Goal: Information Seeking & Learning: Learn about a topic

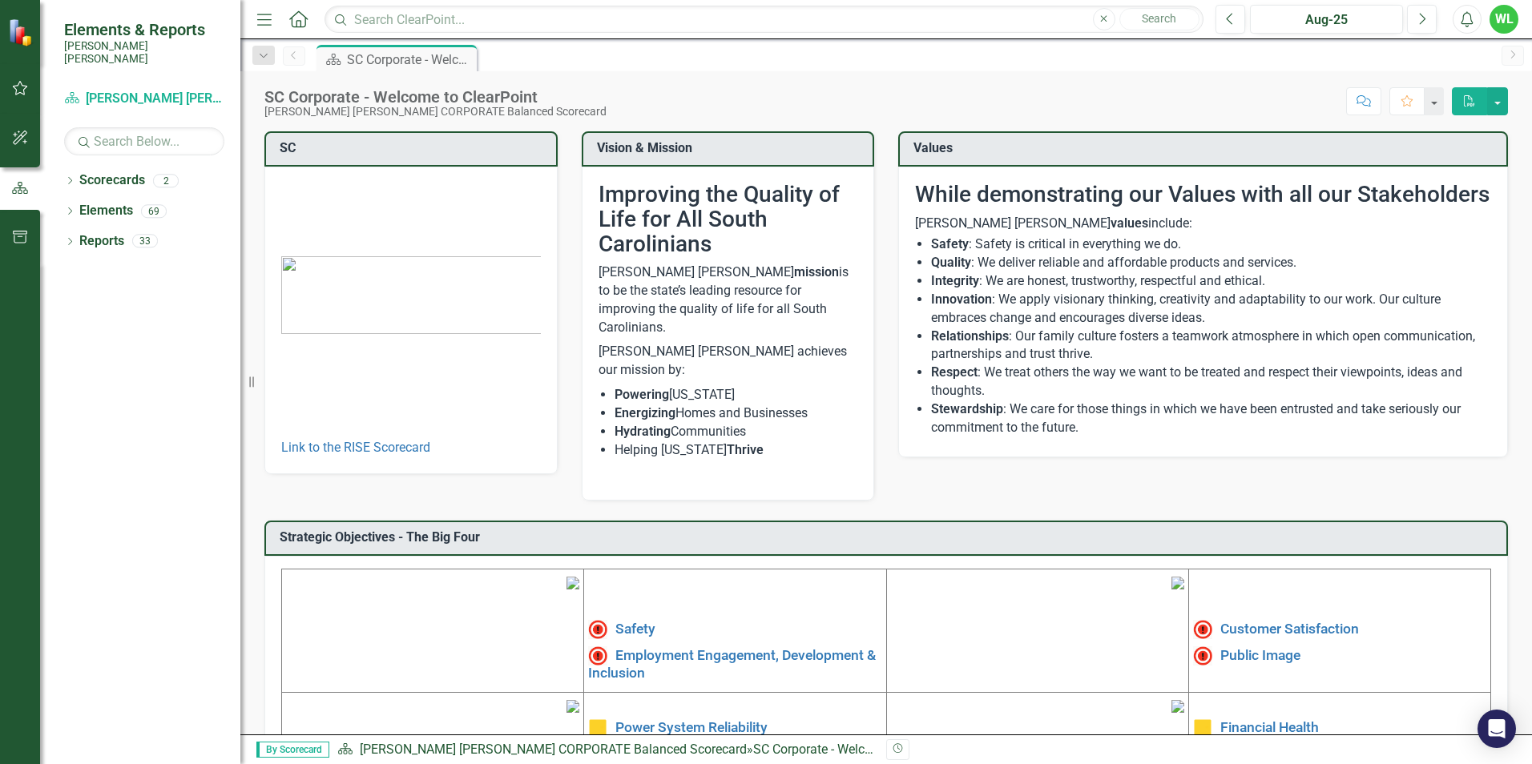
scroll to position [240, 0]
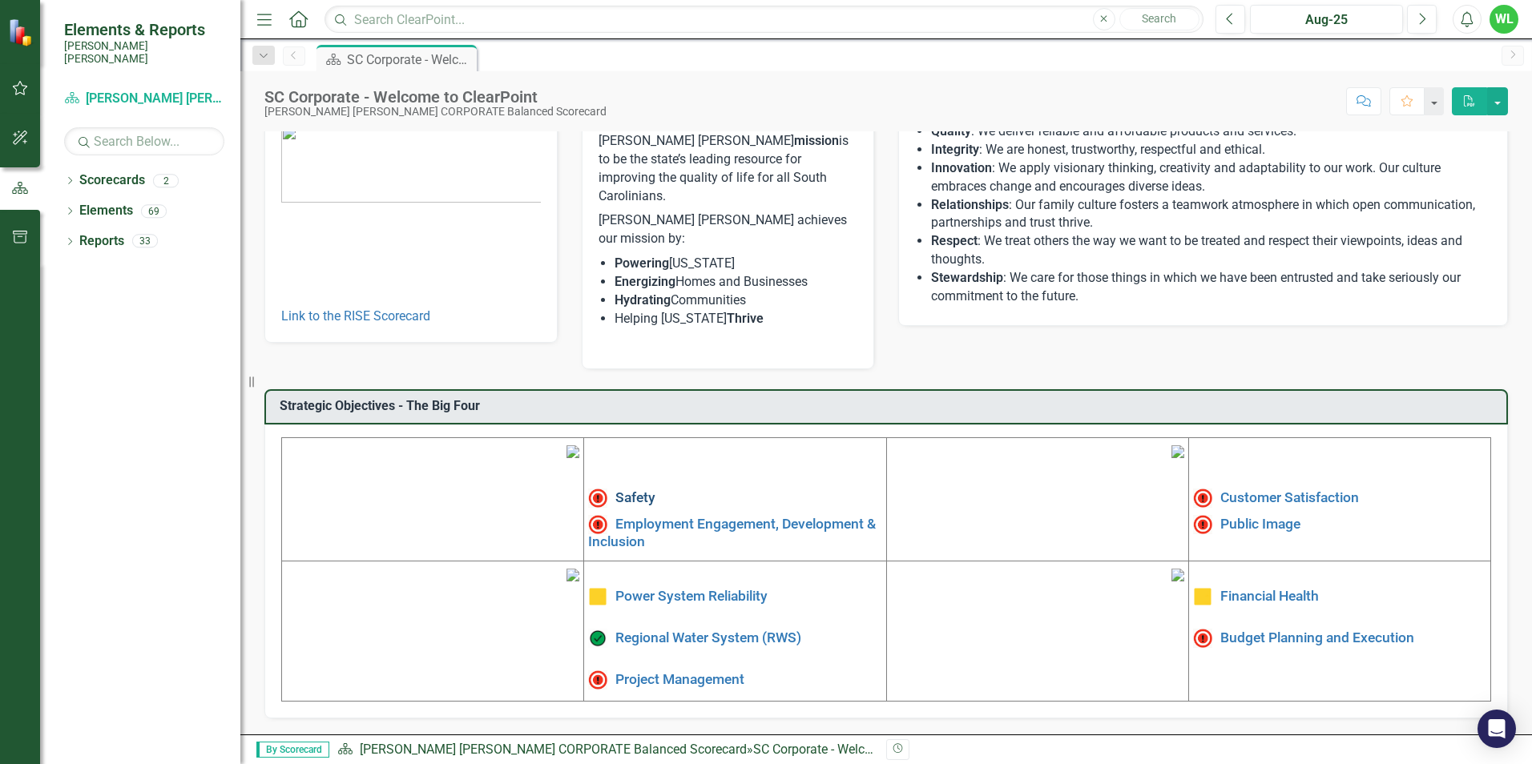
click at [635, 490] on link "Safety" at bounding box center [635, 498] width 40 height 16
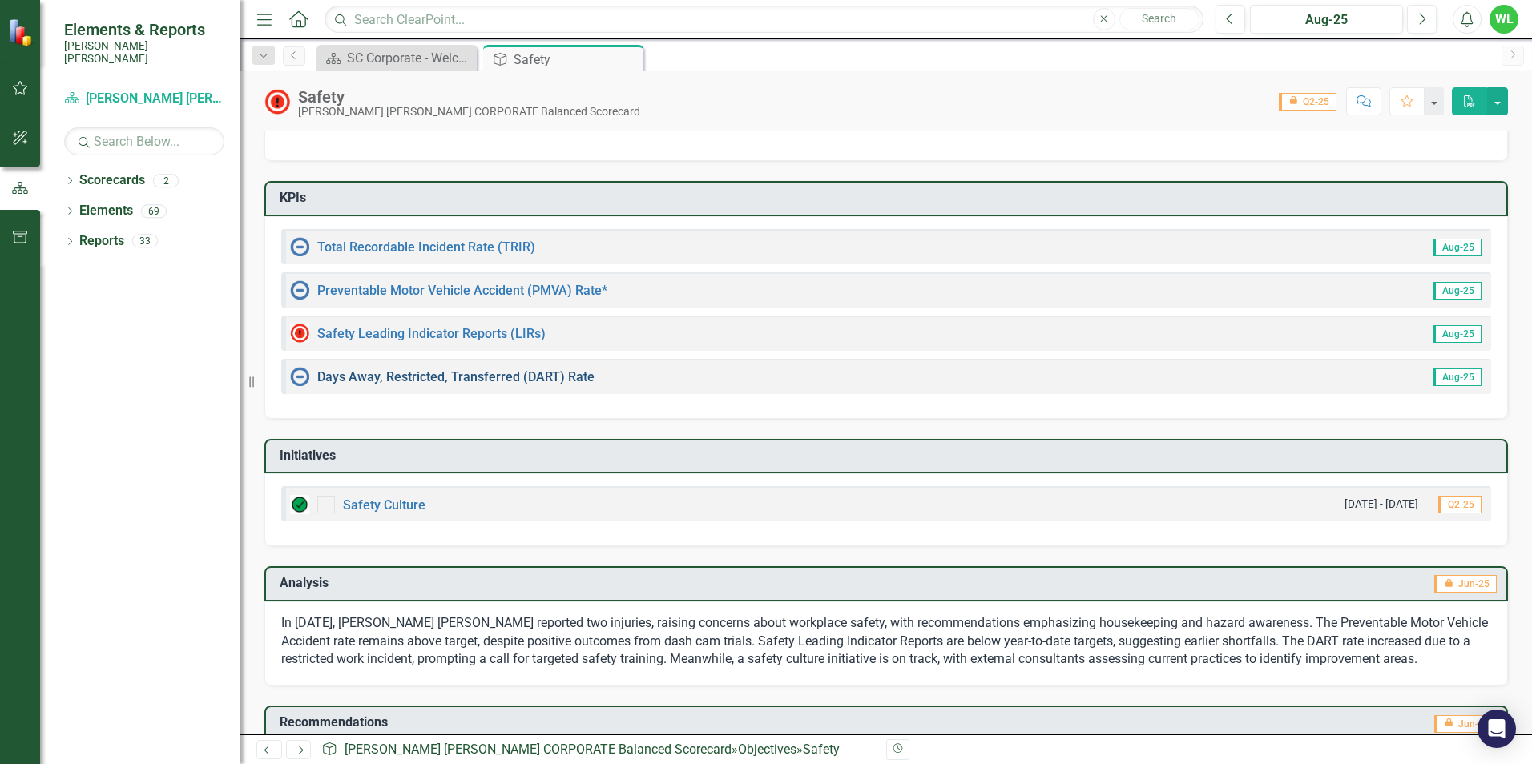
scroll to position [74, 0]
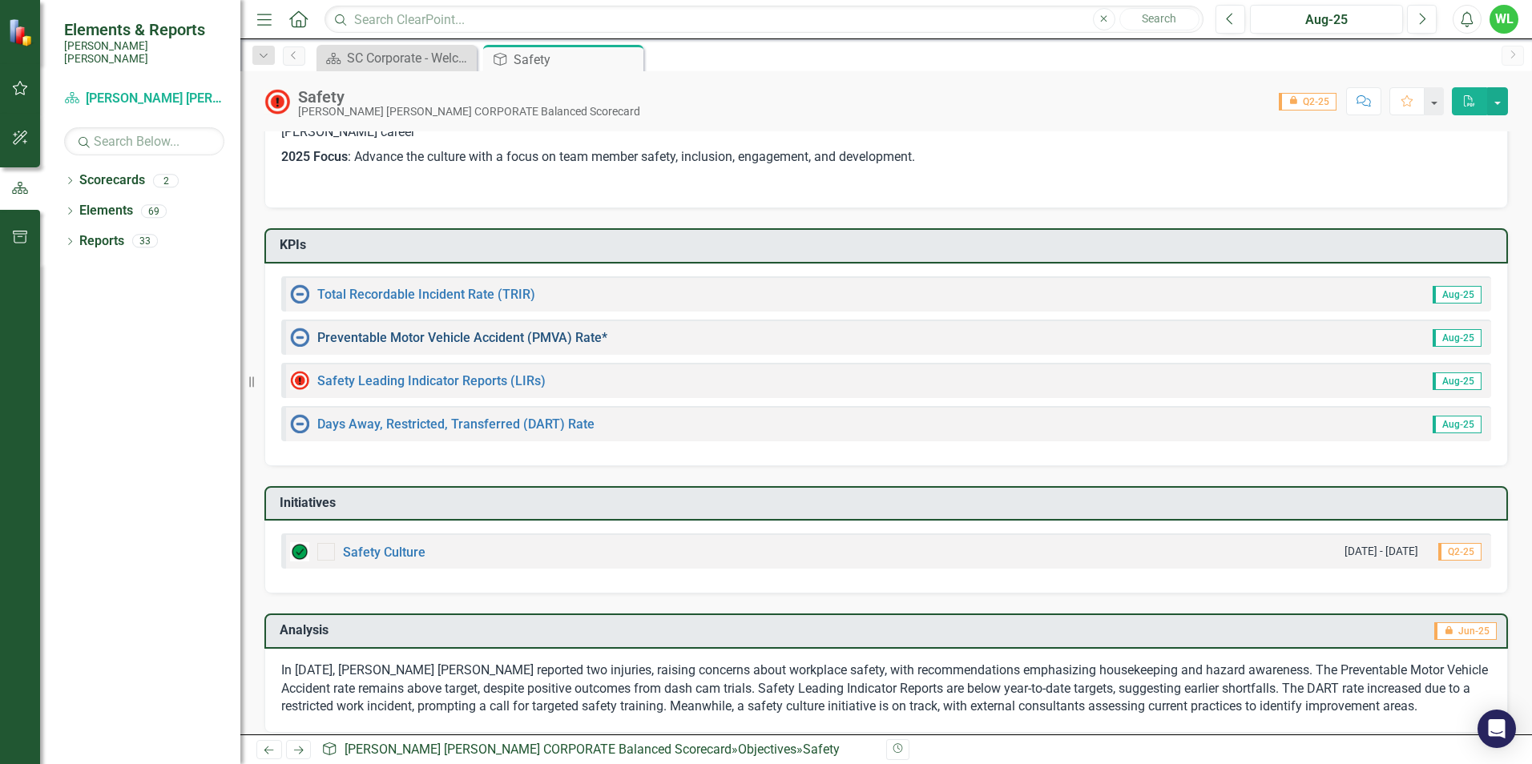
click at [460, 333] on link "Preventable Motor Vehicle Accident (PMVA) Rate*" at bounding box center [462, 337] width 290 height 15
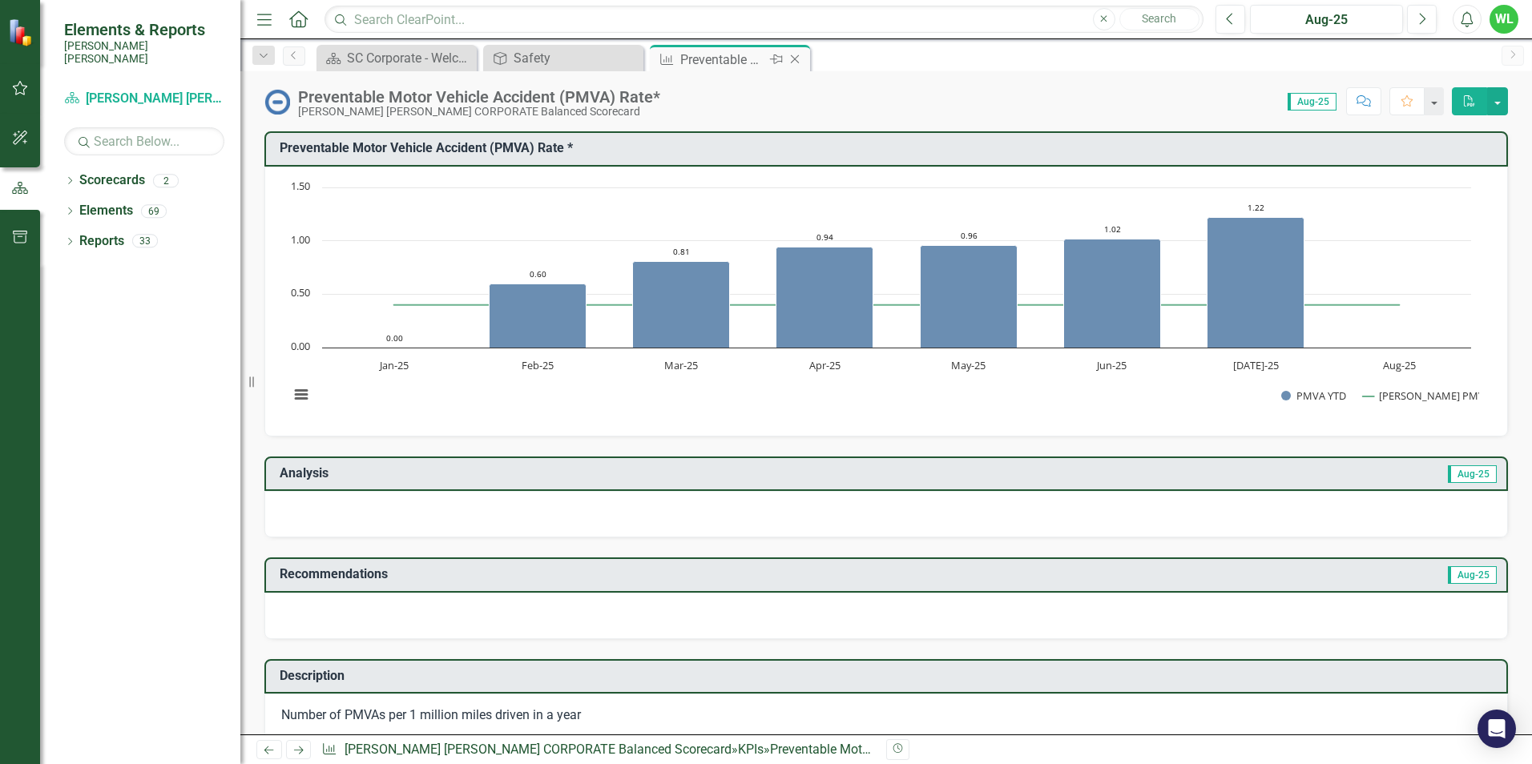
click at [791, 59] on icon "Close" at bounding box center [795, 59] width 16 height 13
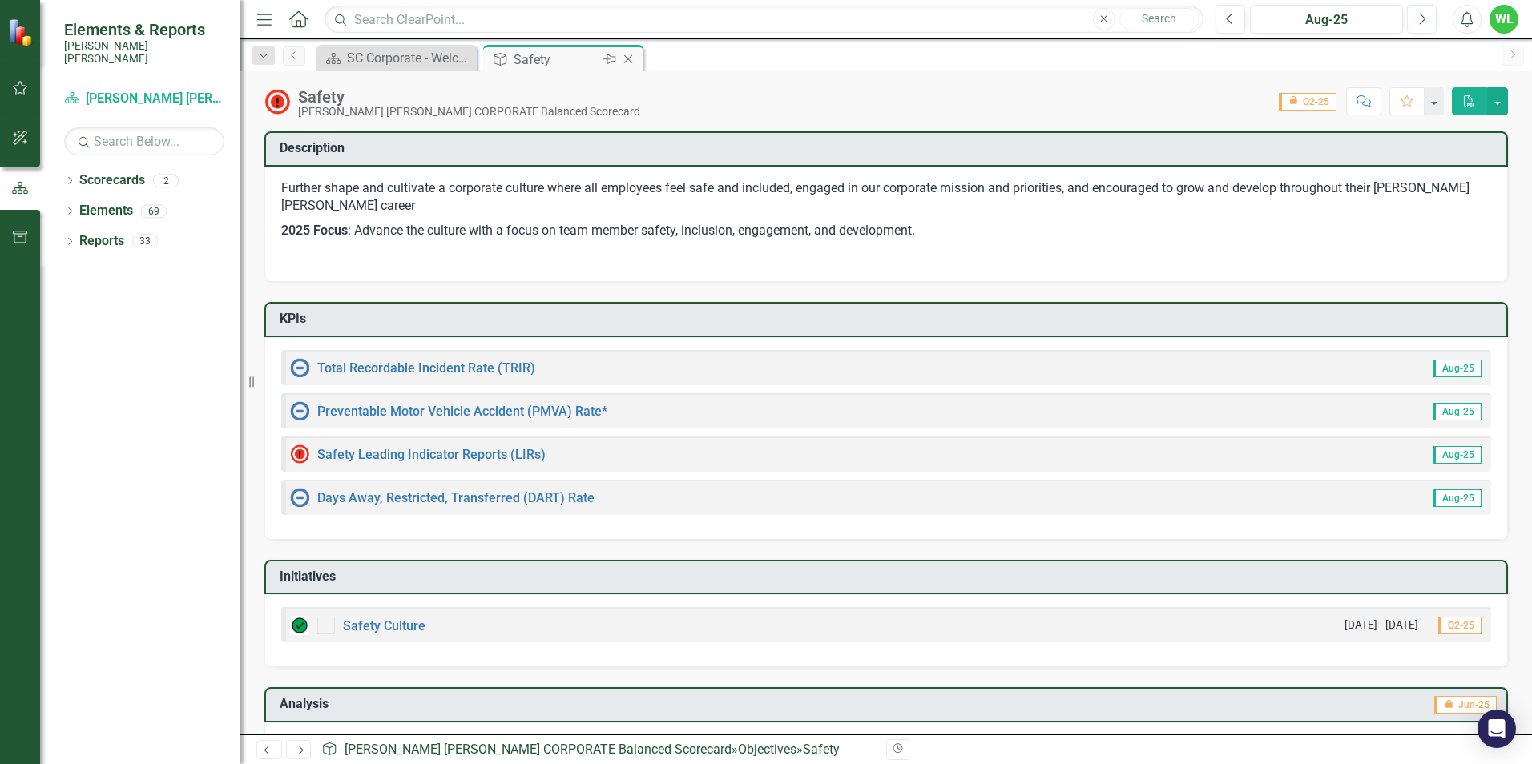
click at [629, 62] on icon "Close" at bounding box center [628, 59] width 16 height 13
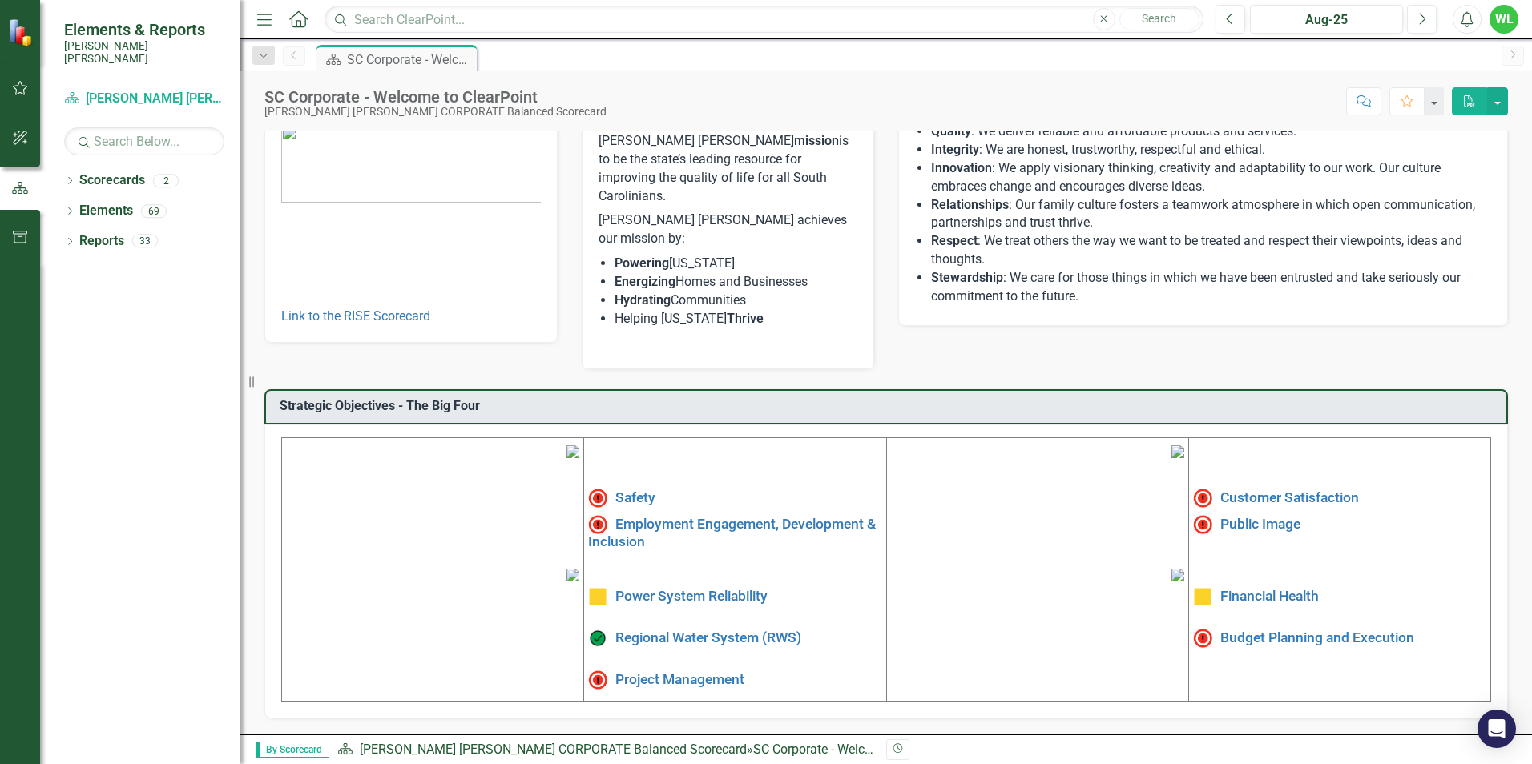
scroll to position [241, 0]
click at [610, 515] on span at bounding box center [601, 523] width 27 height 16
click at [619, 515] on link "Employment Engagement, Development & Inclusion" at bounding box center [732, 532] width 288 height 34
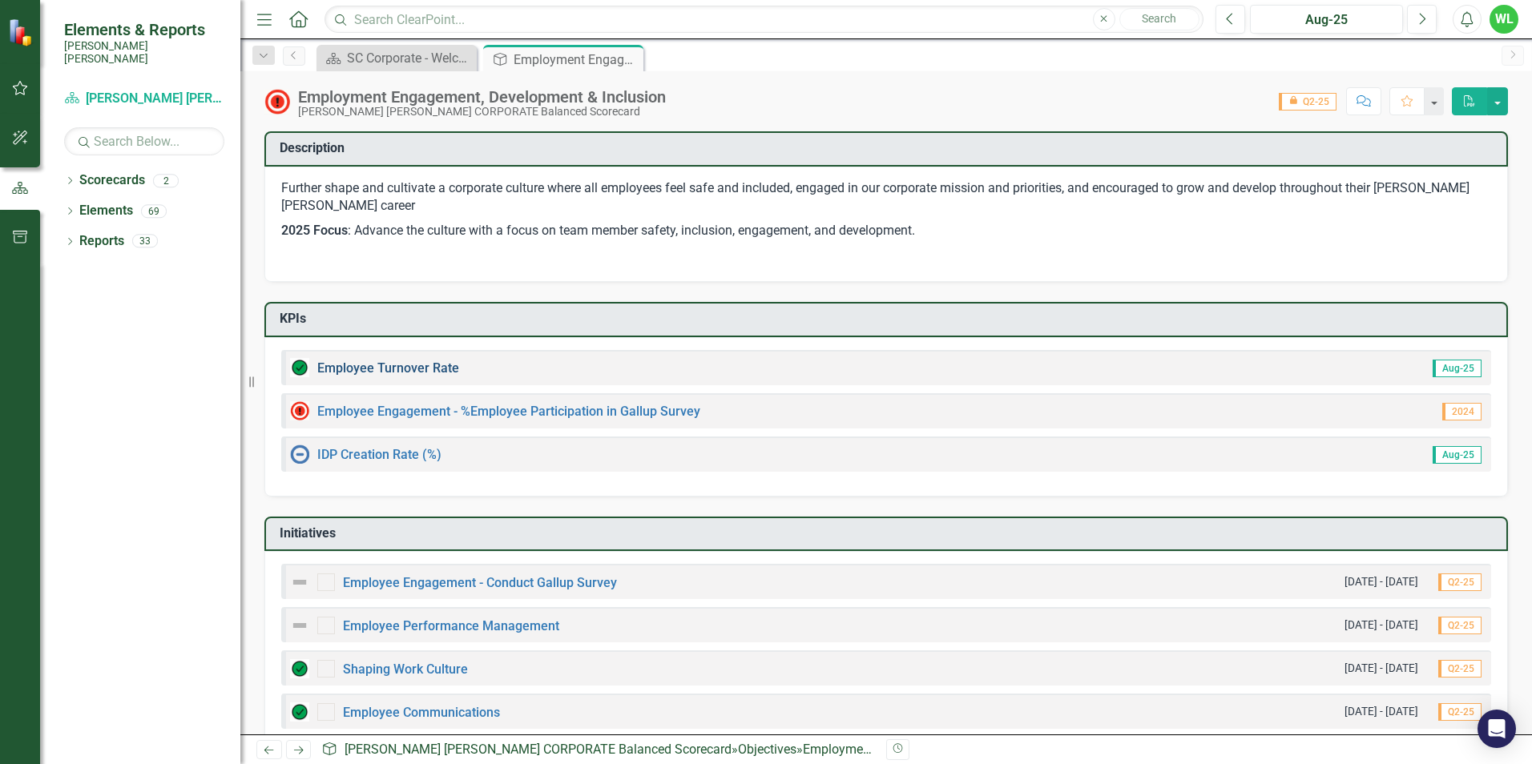
click at [401, 374] on link "Employee Turnover Rate​" at bounding box center [388, 368] width 142 height 15
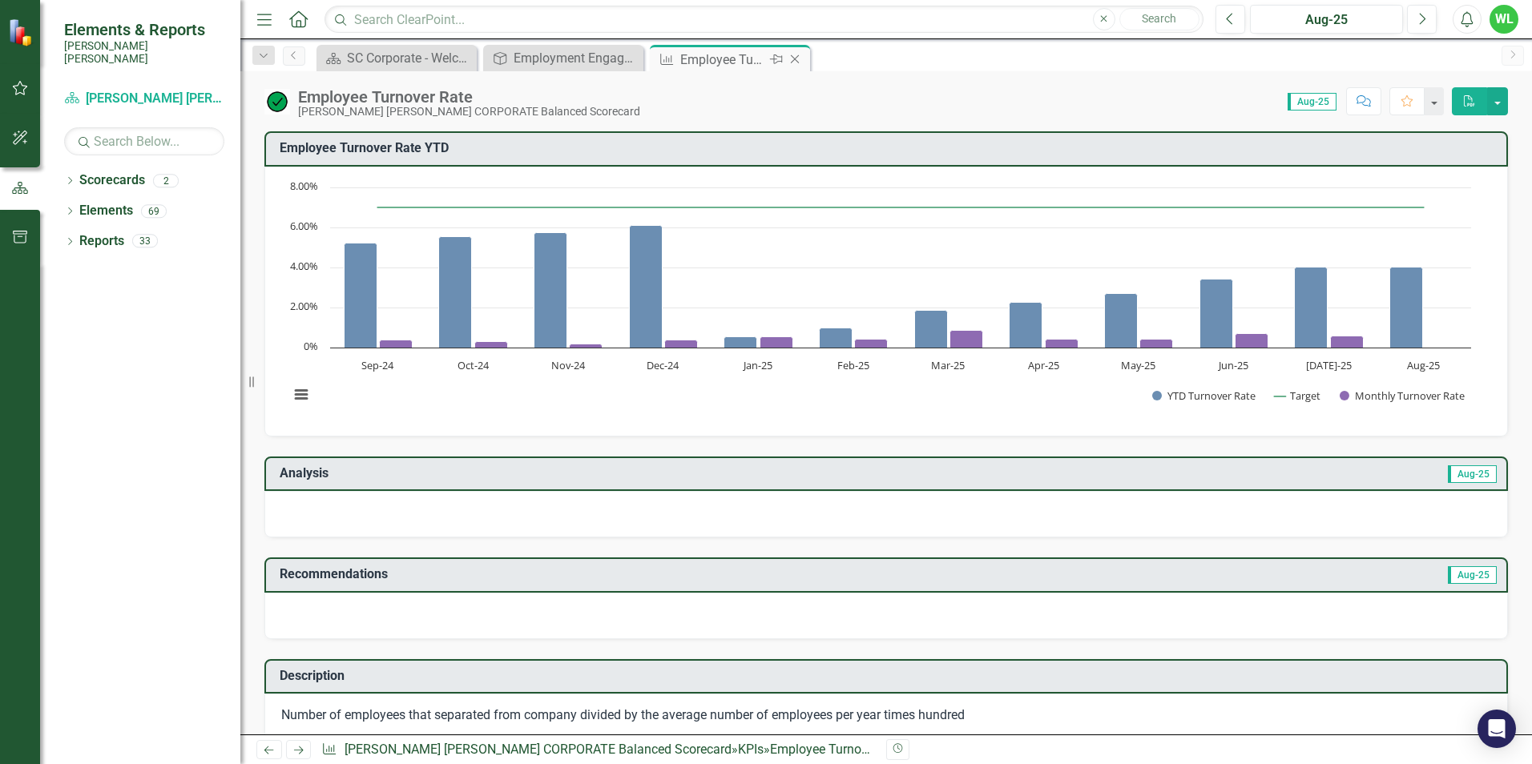
click at [796, 61] on icon "Close" at bounding box center [795, 59] width 16 height 13
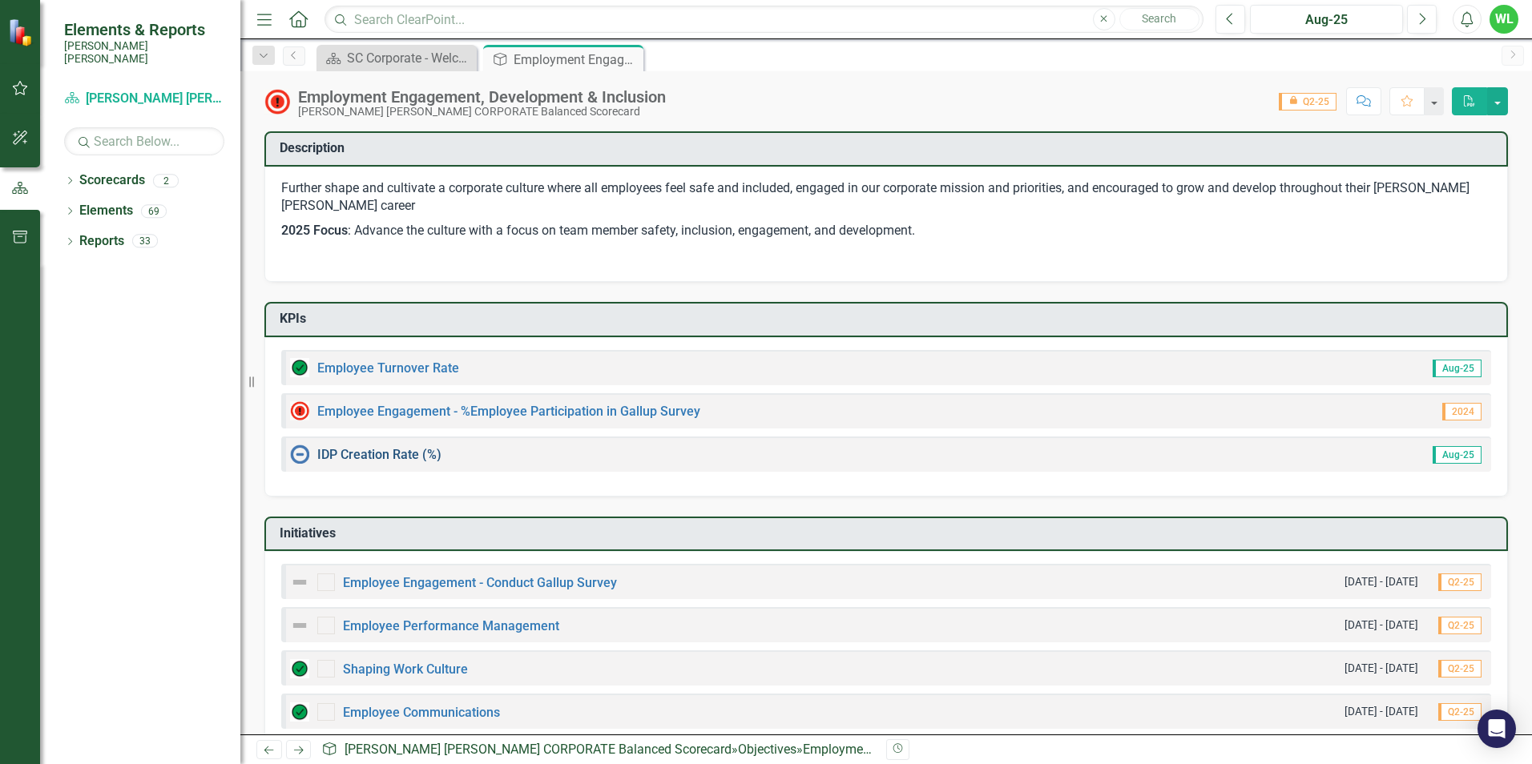
click at [391, 453] on link "IDP Creation Rate (%)" at bounding box center [379, 454] width 124 height 15
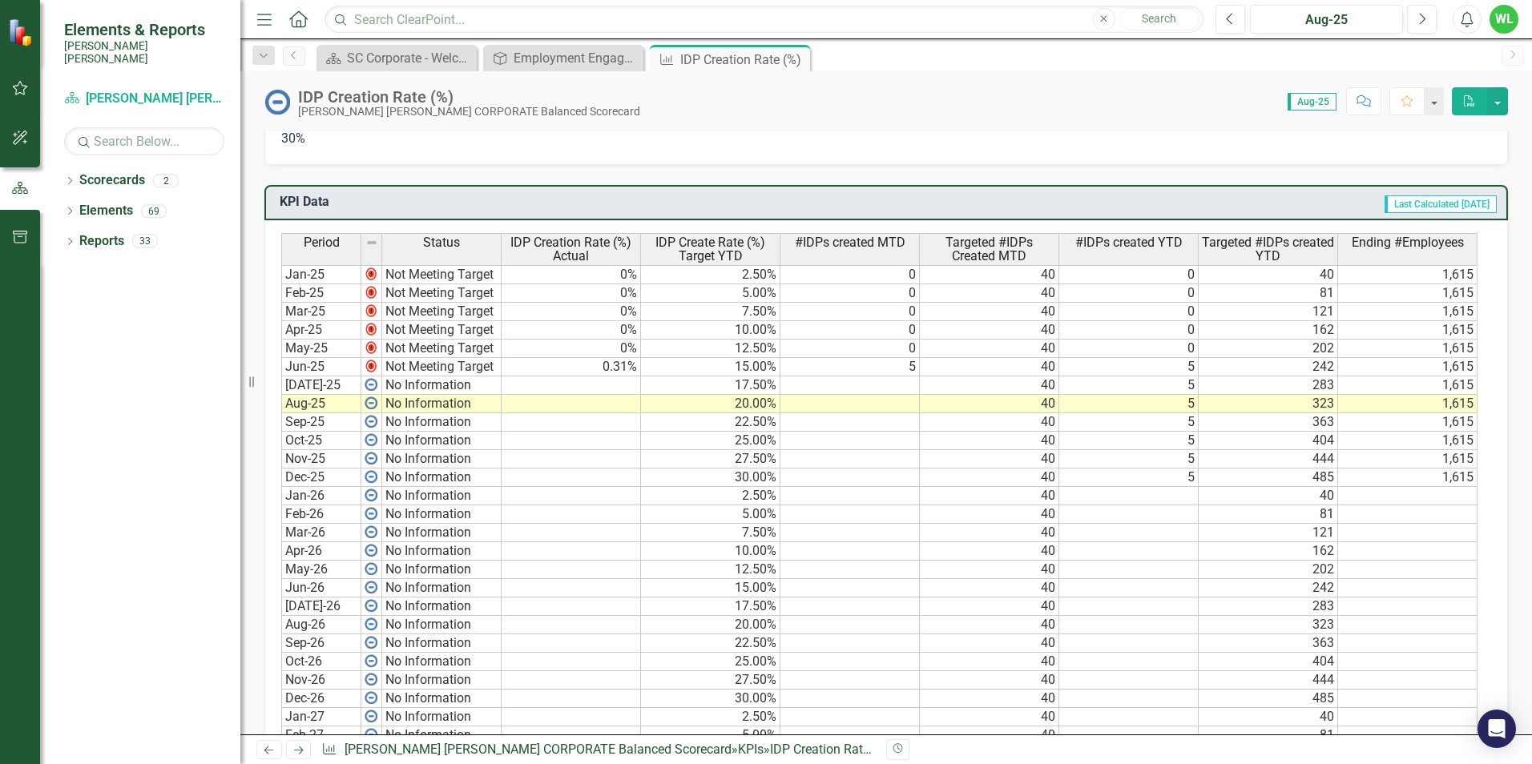
scroll to position [561, 0]
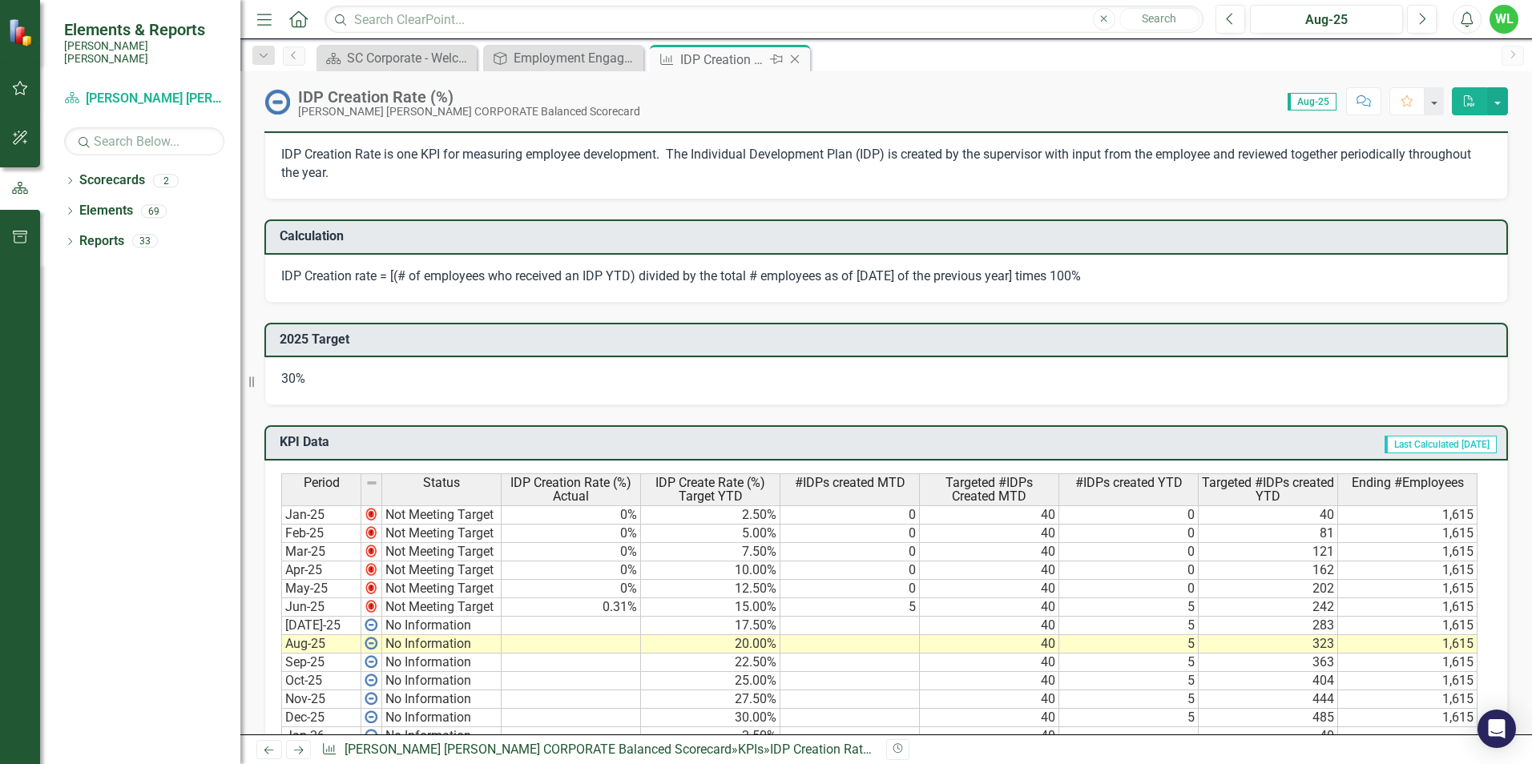
click at [799, 54] on icon "Close" at bounding box center [795, 59] width 16 height 13
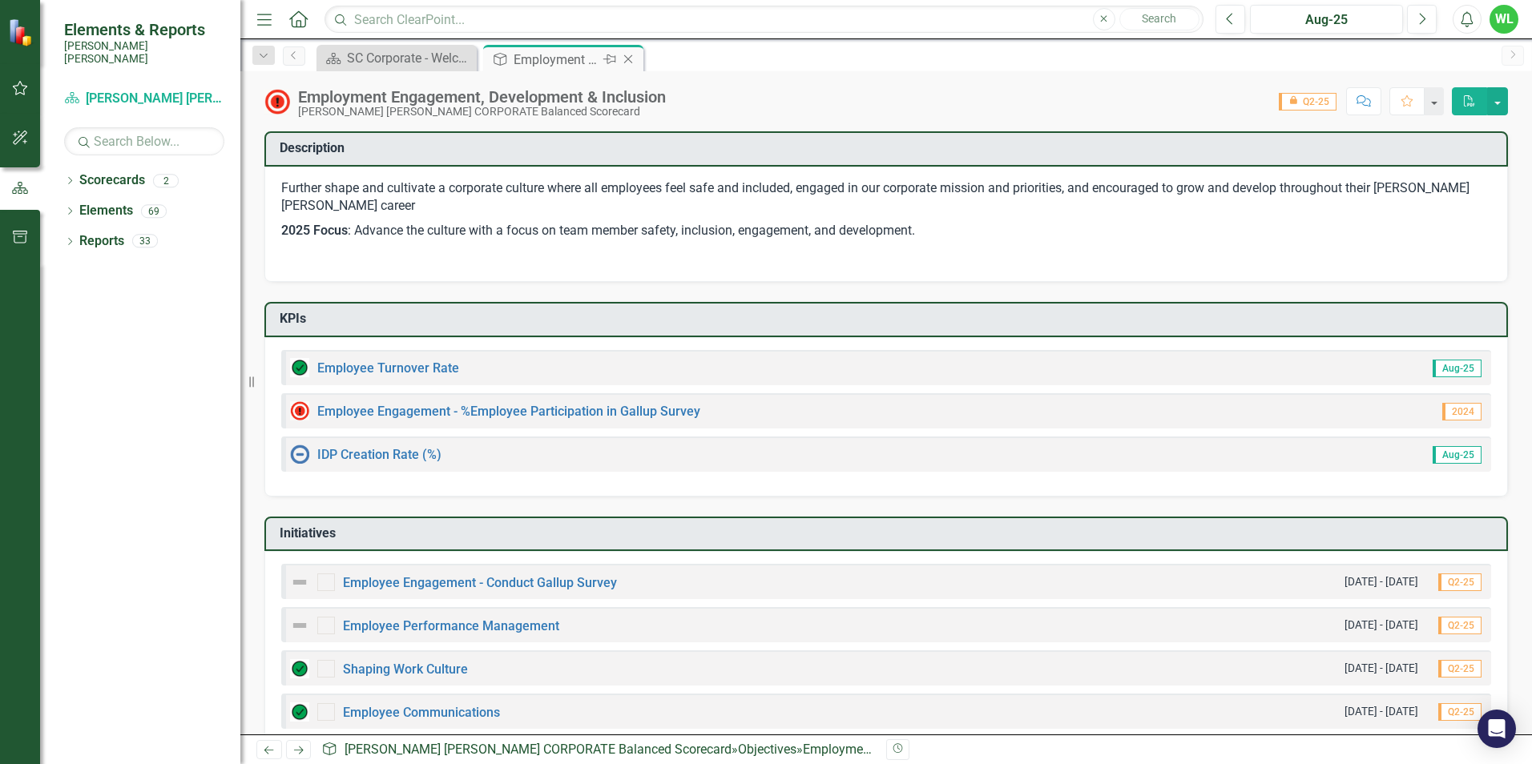
click at [627, 58] on icon "Close" at bounding box center [628, 59] width 16 height 13
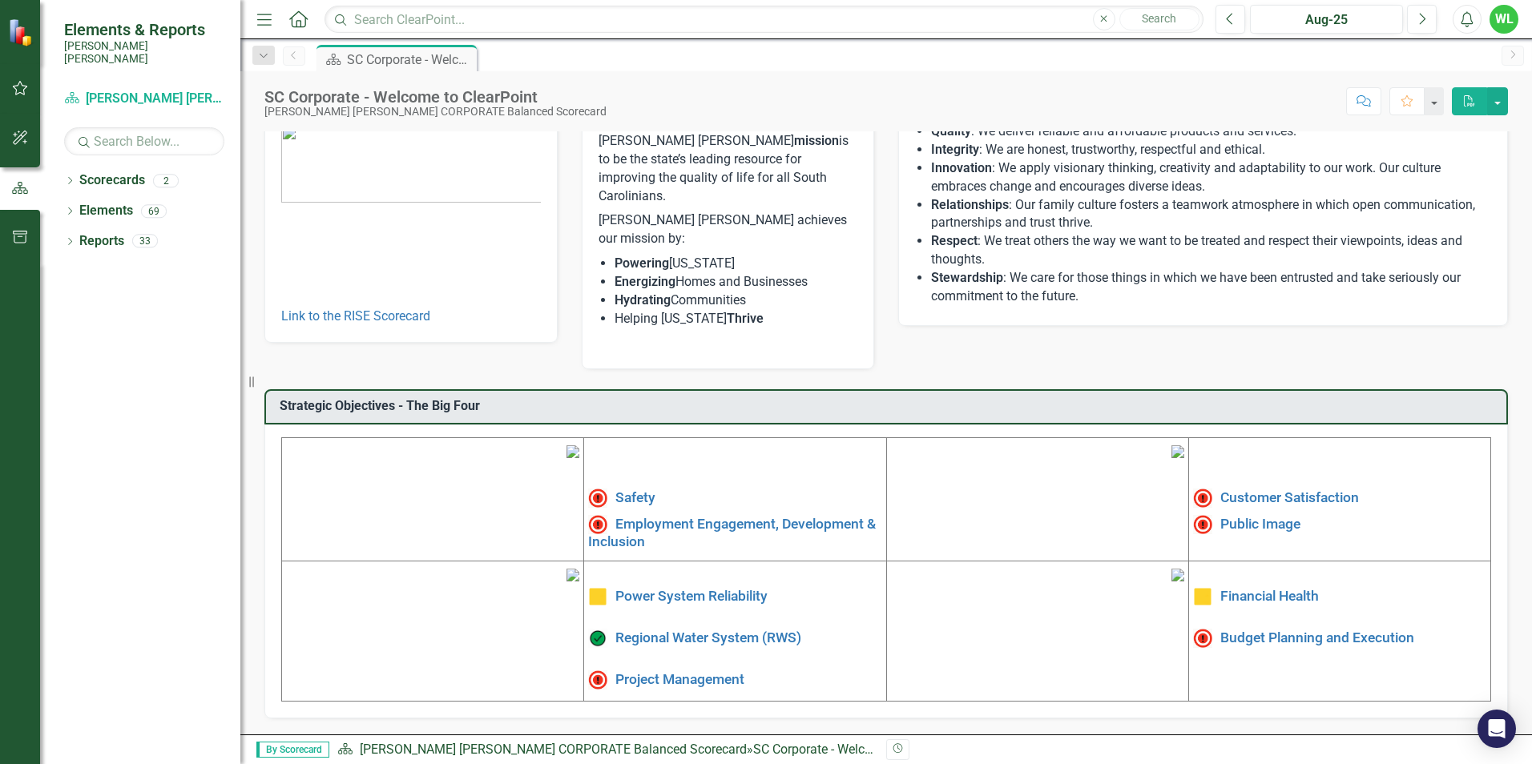
scroll to position [240, 0]
click at [1246, 515] on link "Public Image" at bounding box center [1260, 523] width 80 height 16
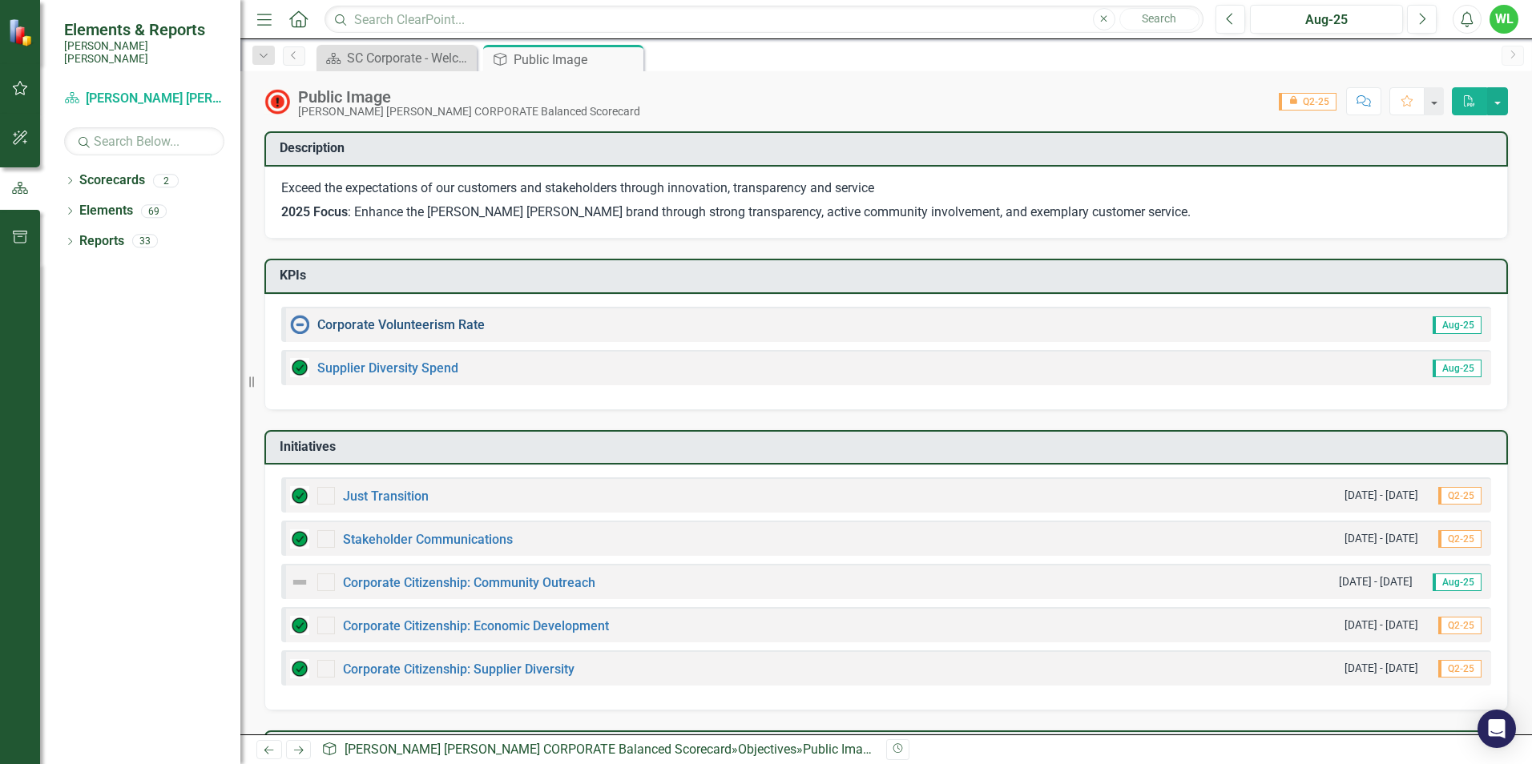
click at [442, 327] on link "Corporate Volunteerism Rate" at bounding box center [400, 324] width 167 height 15
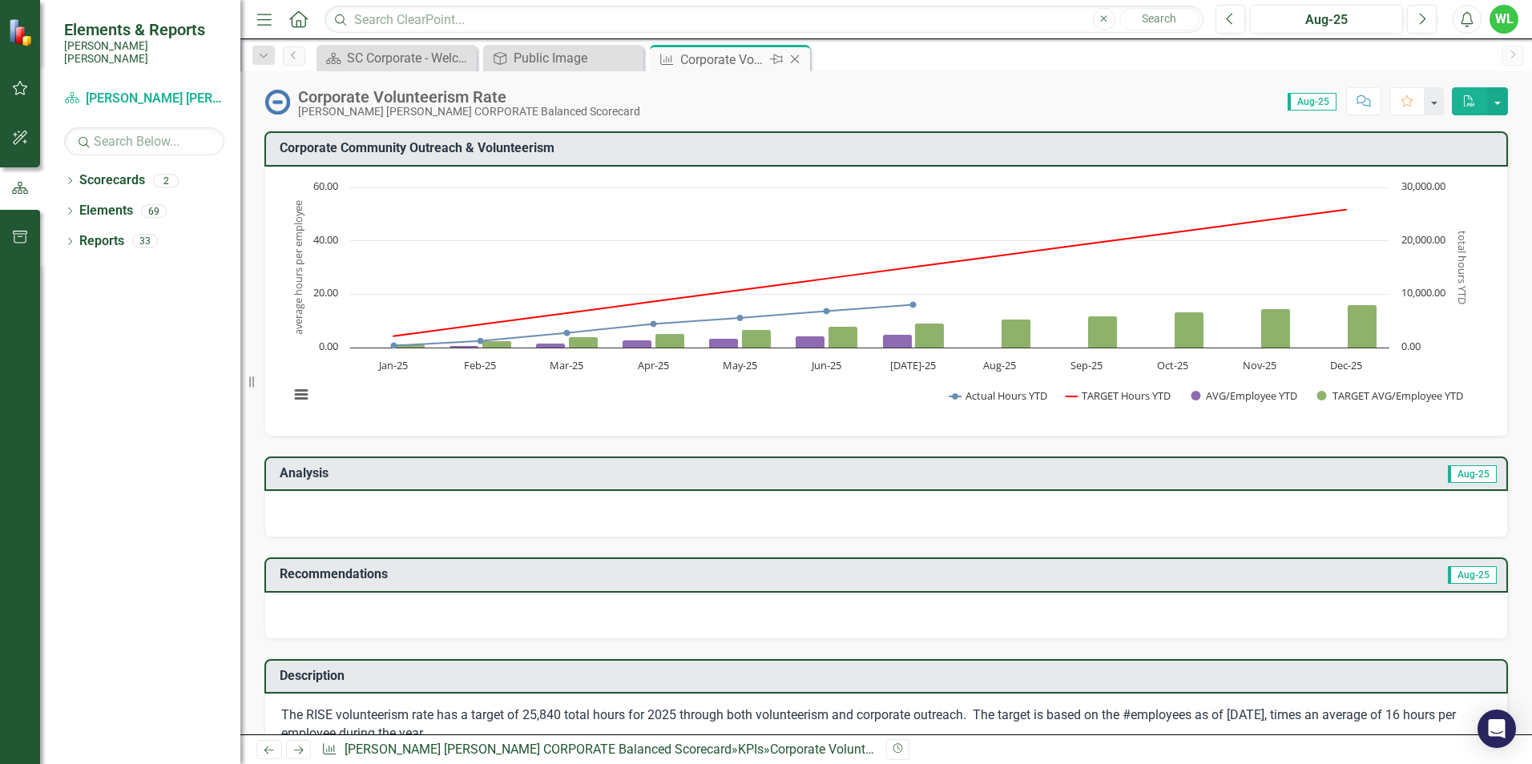
click at [796, 61] on icon at bounding box center [795, 59] width 9 height 9
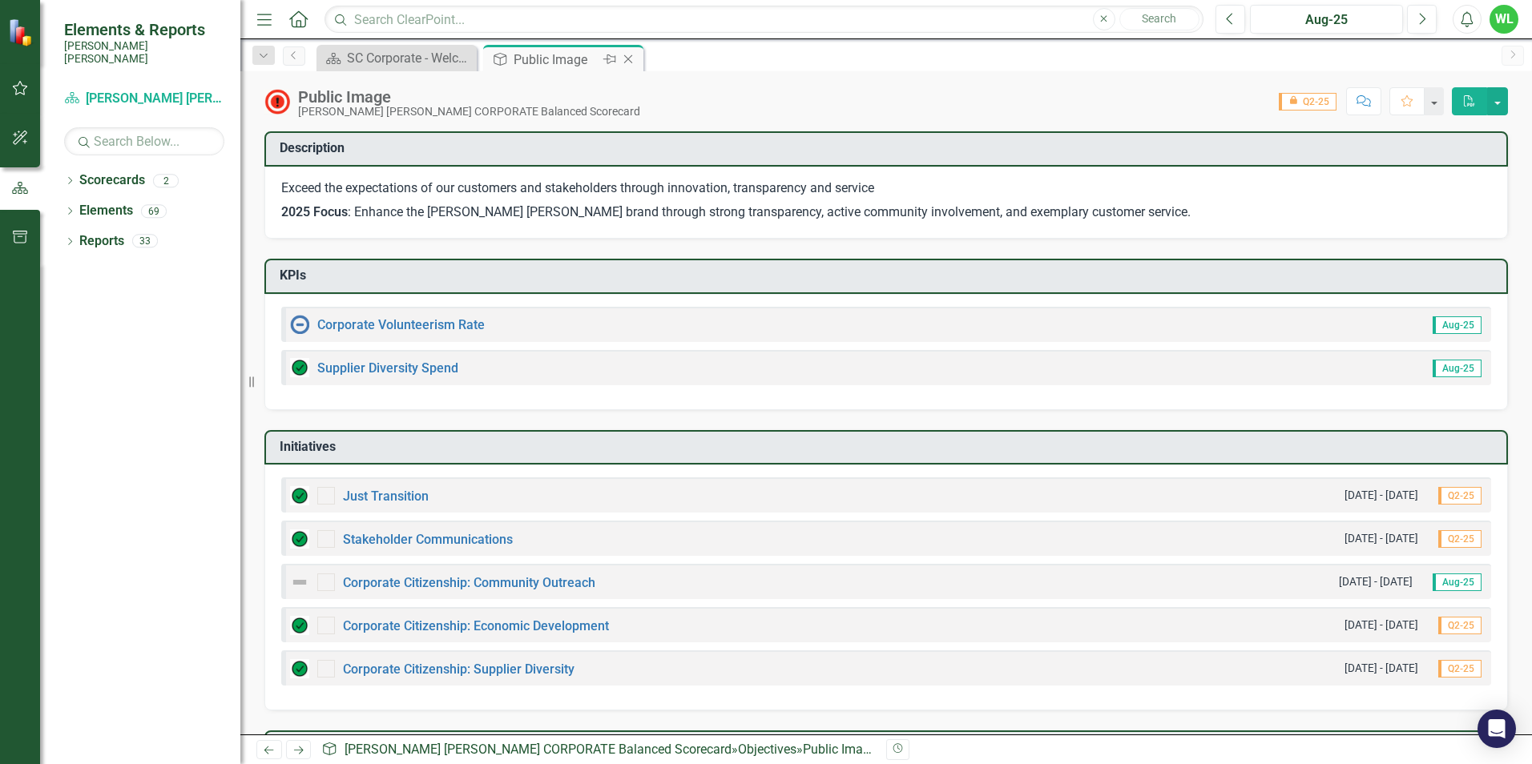
click at [567, 64] on div "Public Image" at bounding box center [557, 60] width 86 height 20
click at [635, 56] on icon "Close" at bounding box center [628, 59] width 16 height 13
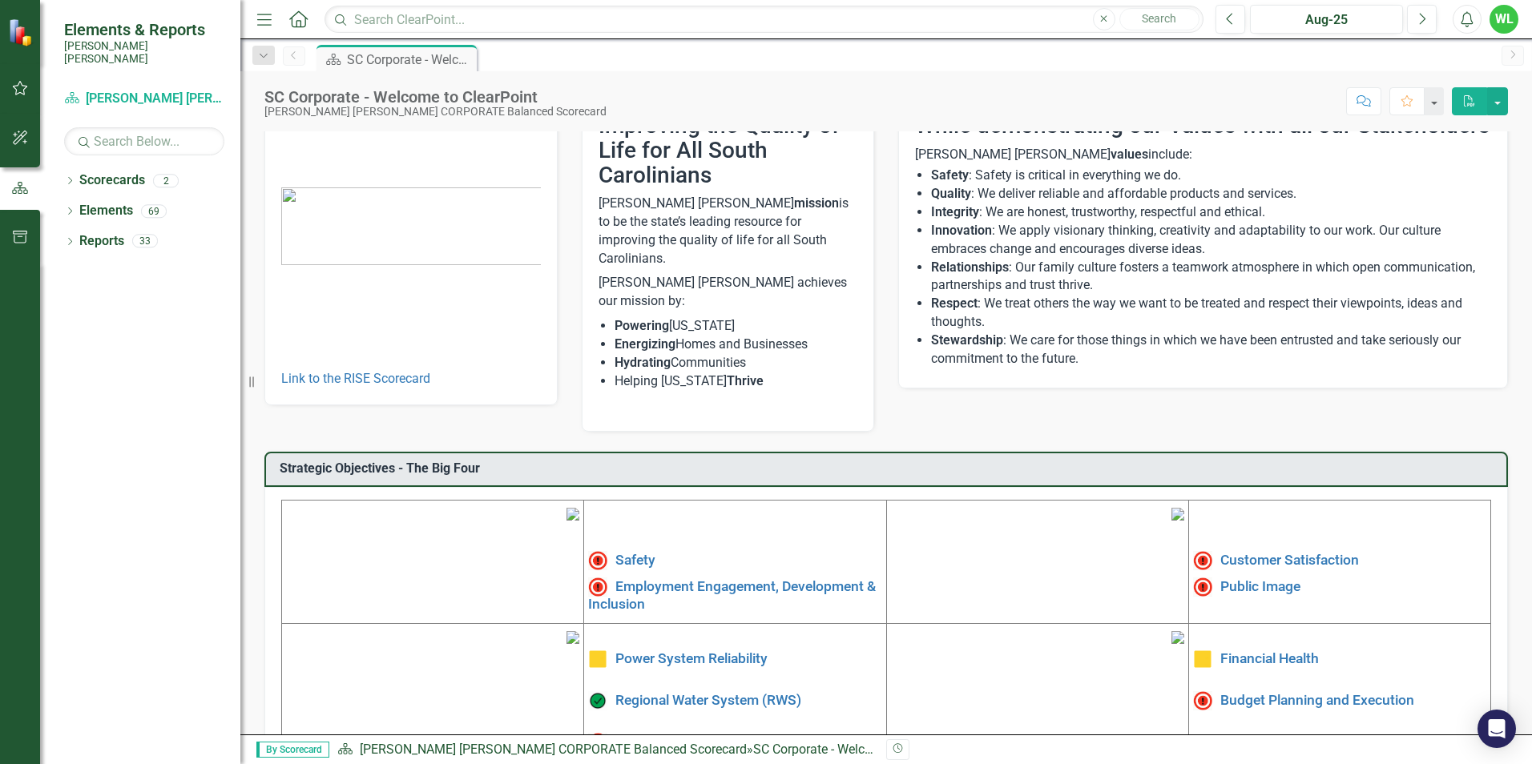
scroll to position [241, 0]
